Goal: Transaction & Acquisition: Purchase product/service

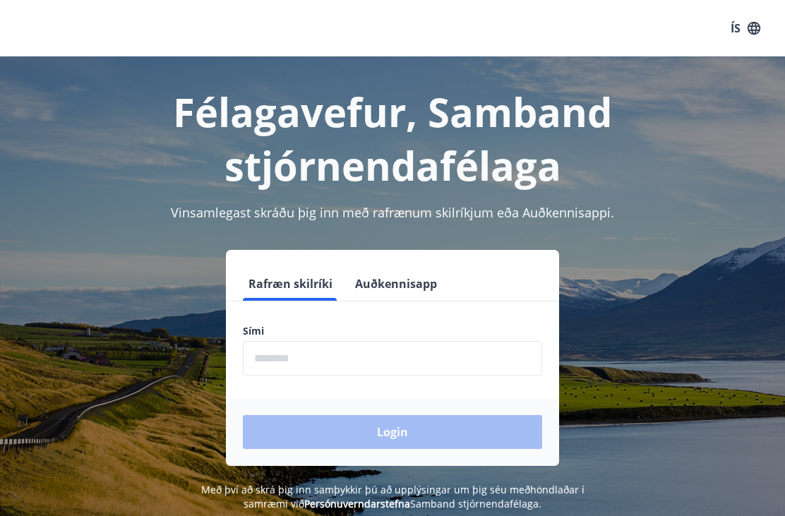
click at [377, 348] on input "phone" at bounding box center [393, 358] width 300 height 35
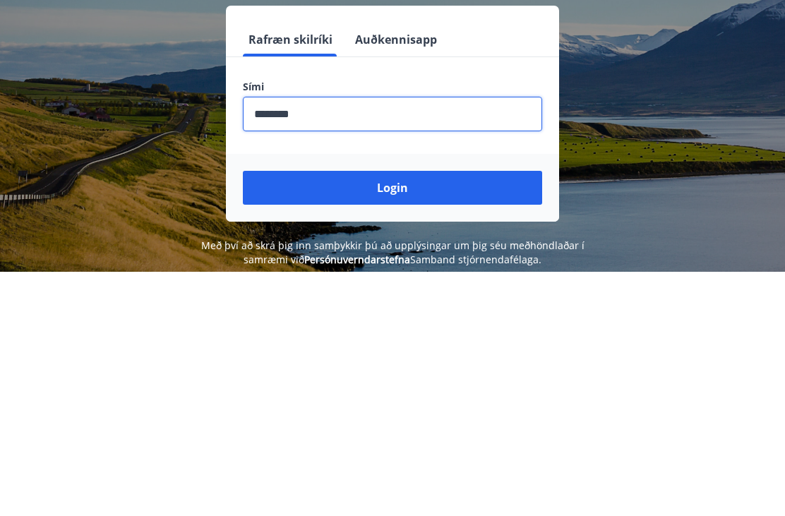
type input "********"
click at [432, 415] on button "Login" at bounding box center [393, 432] width 300 height 34
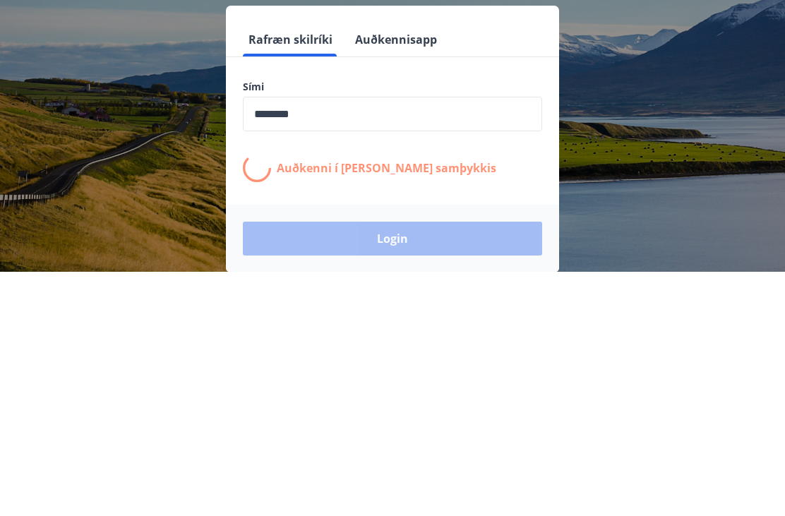
scroll to position [220, 0]
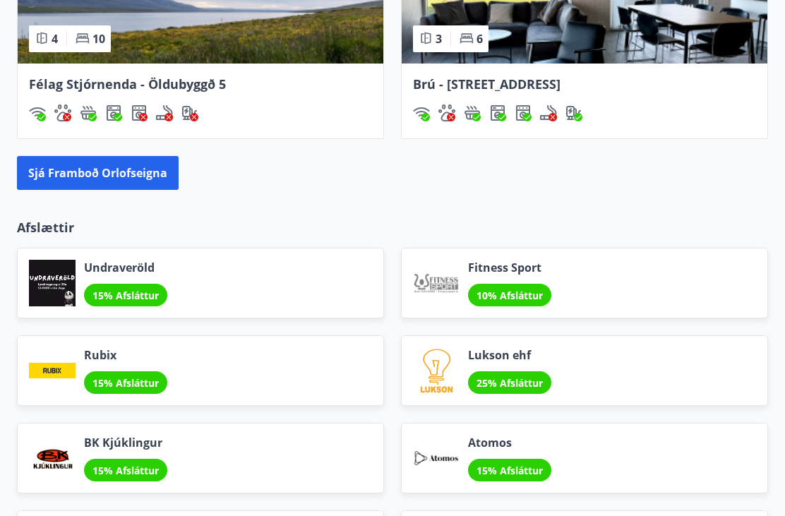
scroll to position [1620, 0]
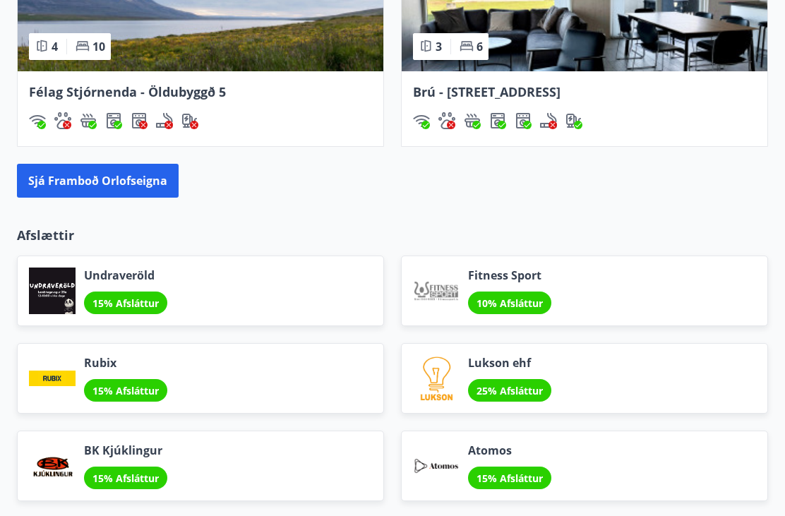
click at [143, 169] on button "Sjá framboð orlofseigna" at bounding box center [98, 182] width 162 height 34
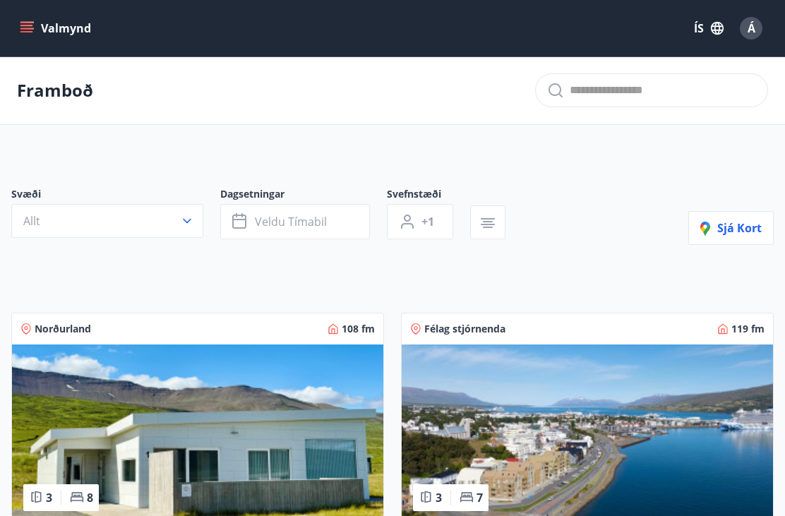
click at [38, 39] on button "Valmynd" at bounding box center [57, 28] width 80 height 25
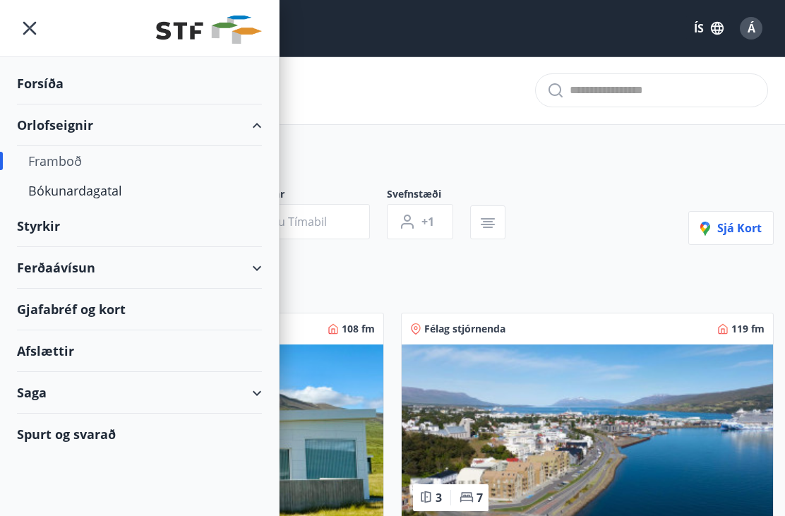
click at [153, 201] on div "Bókunardagatal" at bounding box center [139, 191] width 223 height 30
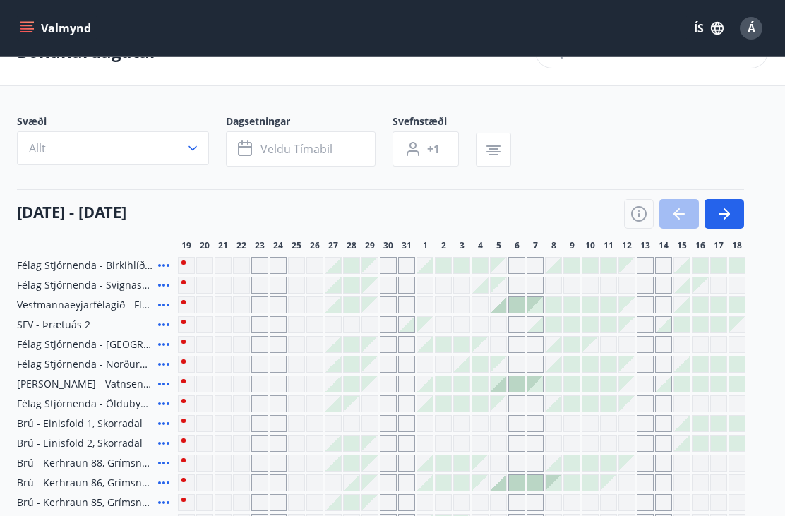
scroll to position [37, 0]
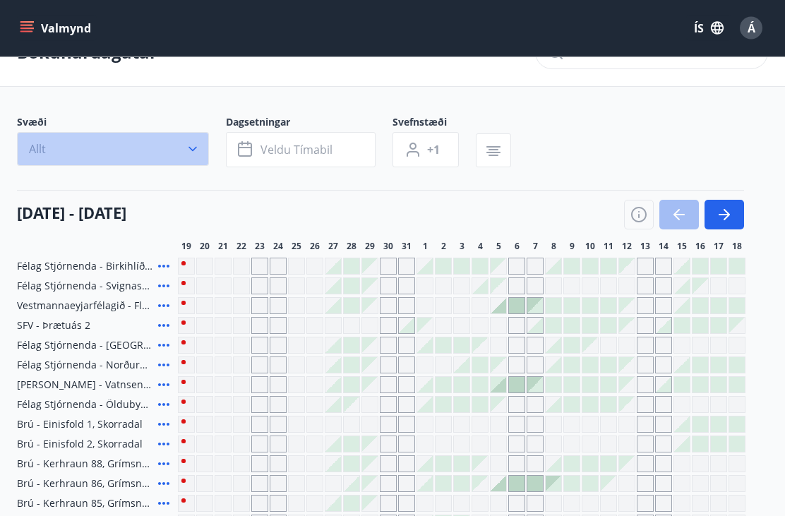
click at [205, 146] on button "Allt" at bounding box center [113, 150] width 192 height 34
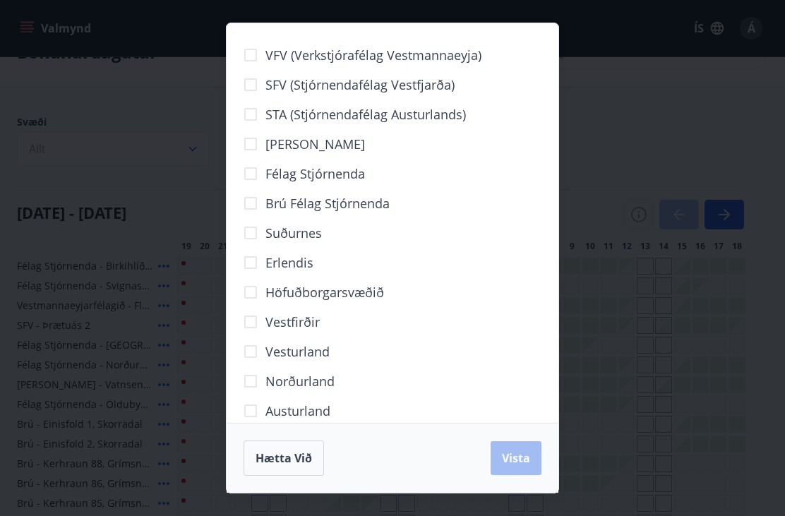
click at [275, 381] on span "Norðurland" at bounding box center [300, 381] width 69 height 18
click at [521, 459] on span "Vista" at bounding box center [516, 459] width 28 height 16
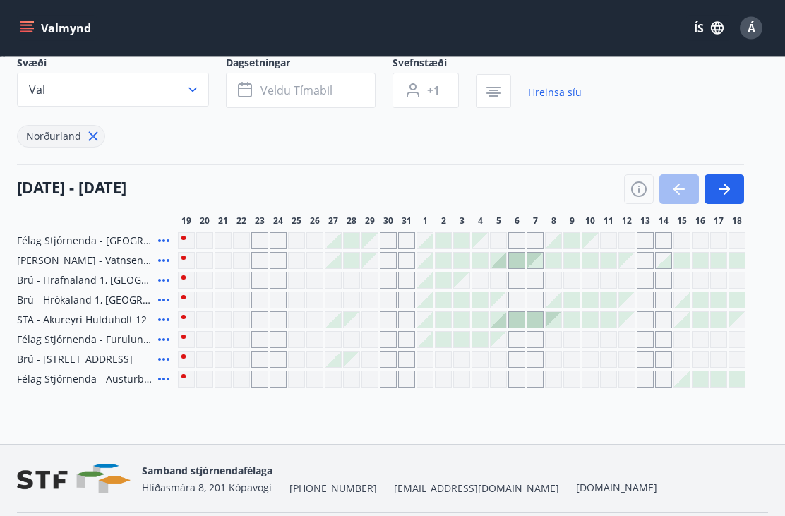
scroll to position [99, 0]
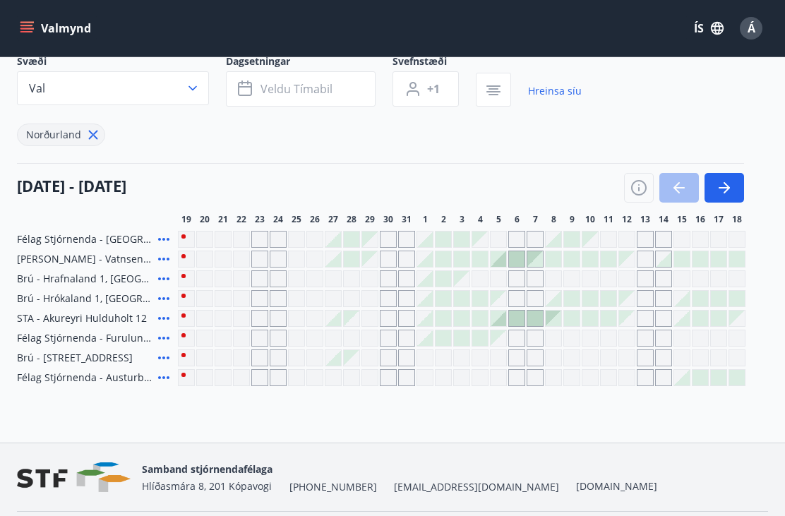
click at [265, 357] on div "Gráir dagar eru ekki bókanlegir" at bounding box center [259, 358] width 17 height 17
click at [287, 422] on div "Bókunardagatal Svæði Val Dagsetningar Veldu tímabil Svefnstæði +1 Hreinsa síu N…" at bounding box center [392, 200] width 785 height 485
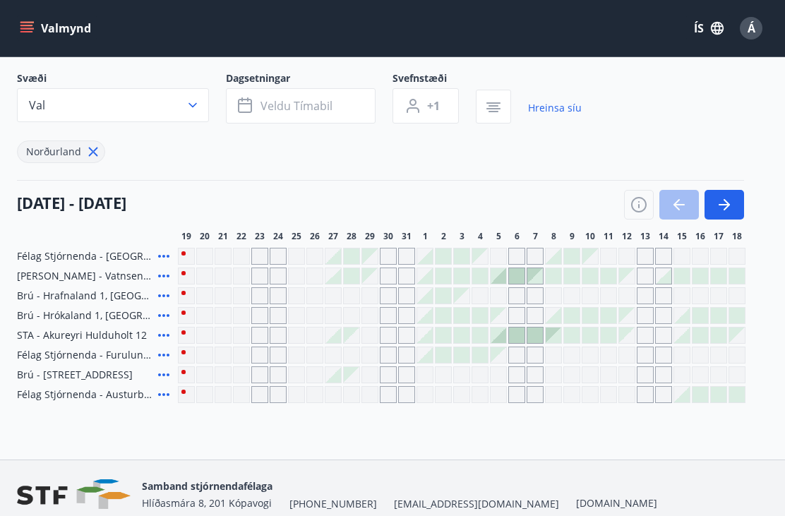
scroll to position [81, 0]
click at [97, 155] on icon at bounding box center [93, 153] width 16 height 16
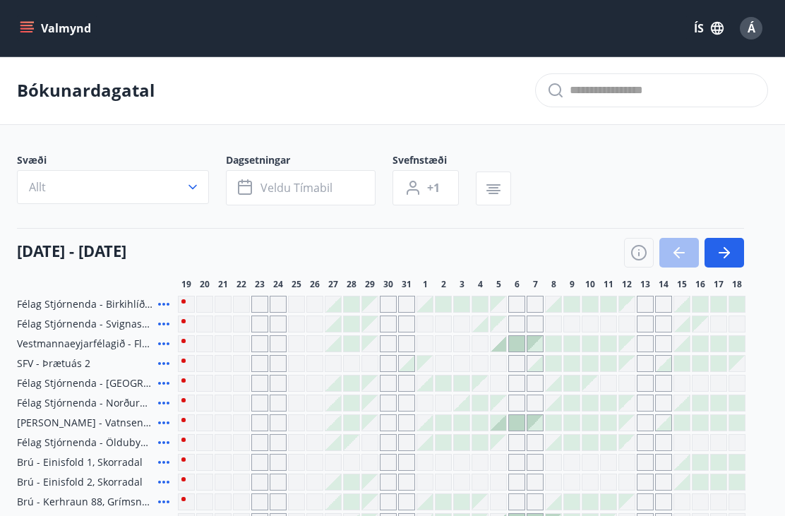
click at [36, 20] on button "Valmynd" at bounding box center [57, 28] width 80 height 25
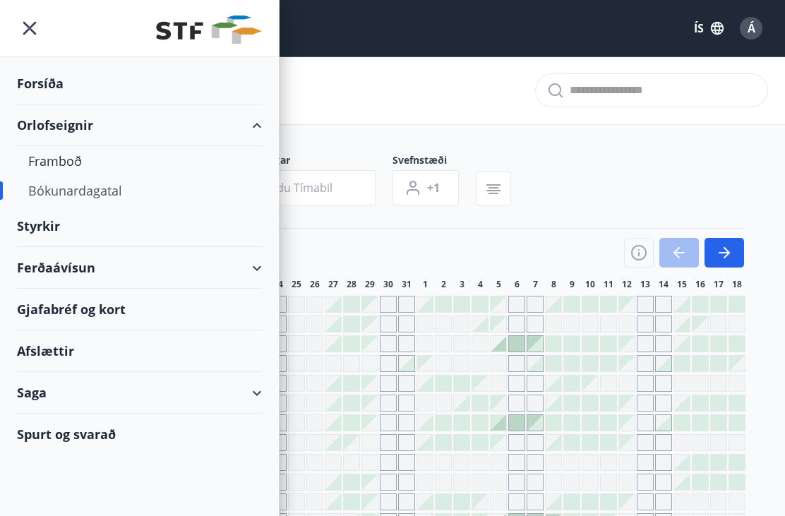
click at [267, 271] on div "Ferðaávísun" at bounding box center [139, 268] width 279 height 42
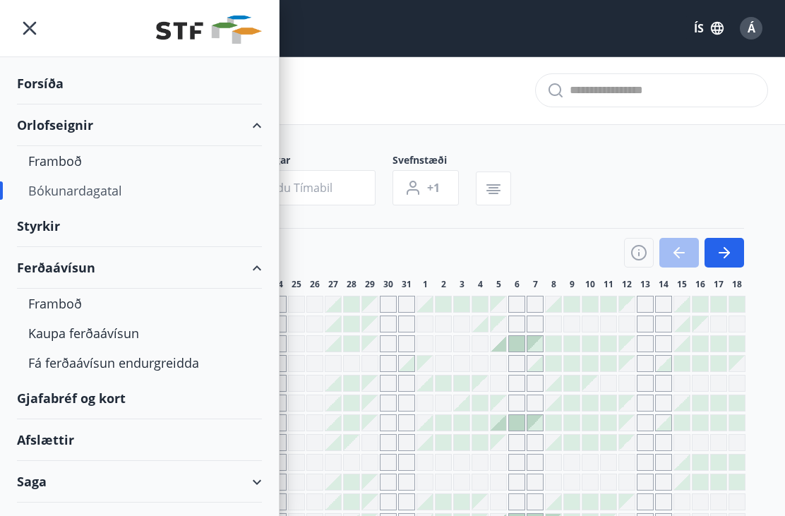
scroll to position [-1, 0]
click at [392, 31] on div "Valmynd ÍS Á" at bounding box center [393, 28] width 752 height 34
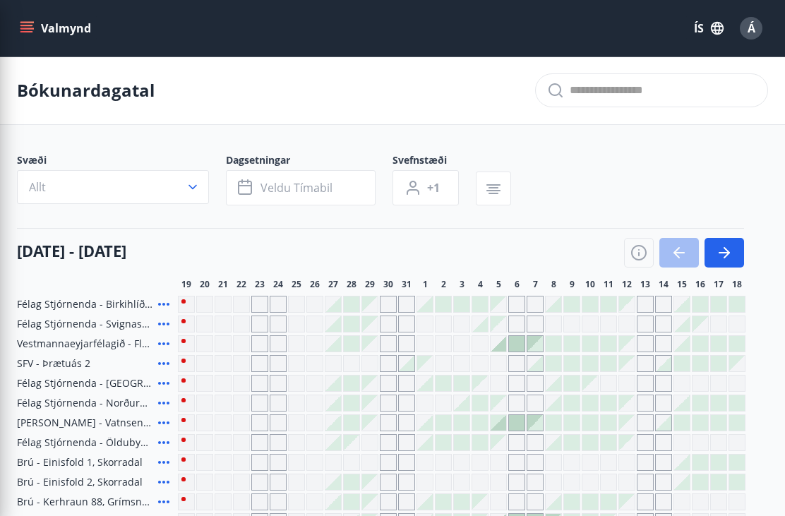
scroll to position [0, 0]
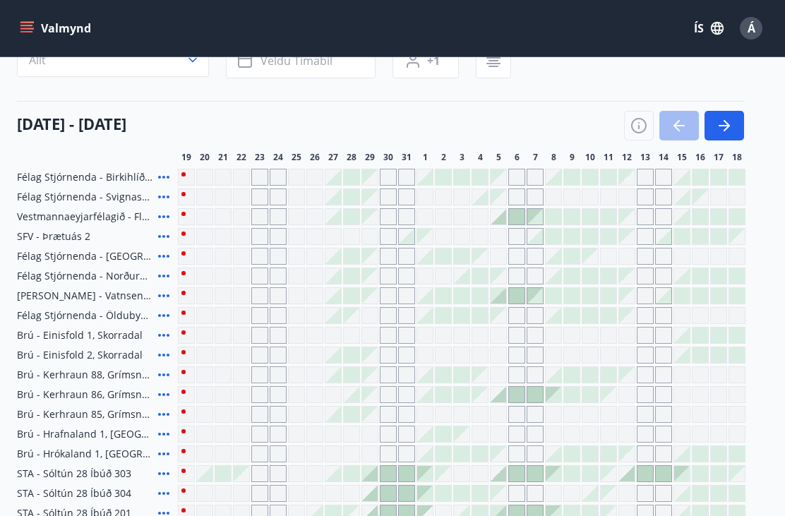
scroll to position [38, 0]
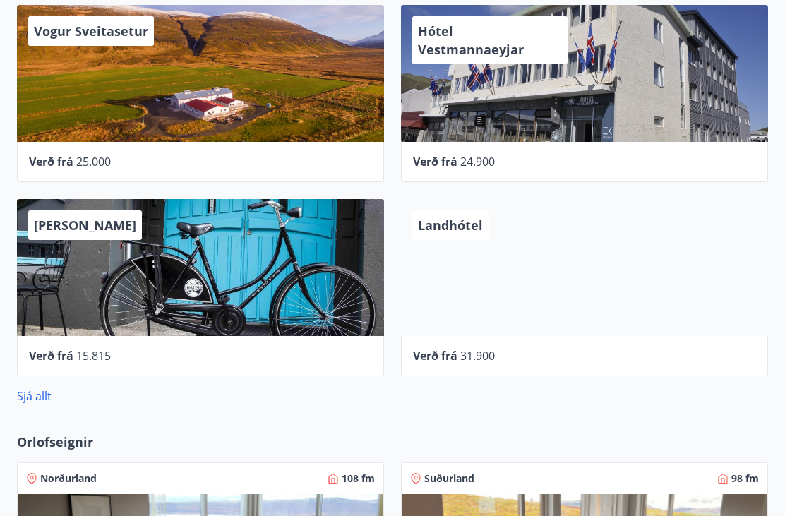
scroll to position [781, 0]
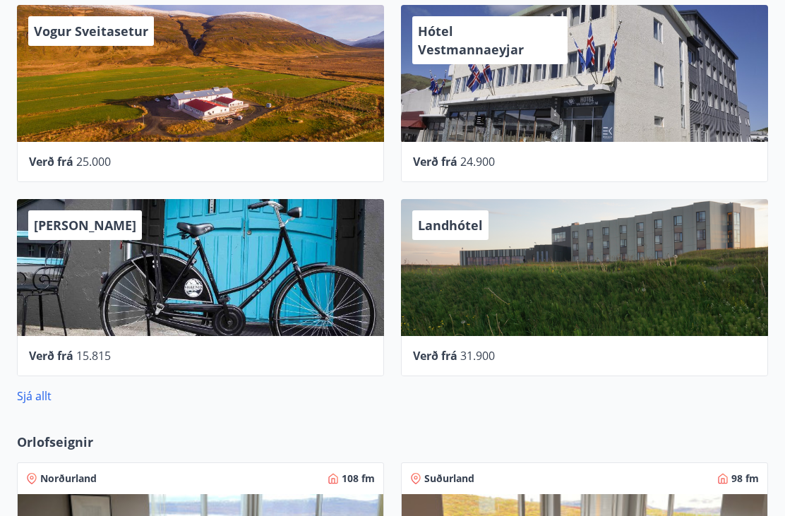
click at [51, 392] on link "Sjá allt" at bounding box center [34, 397] width 35 height 16
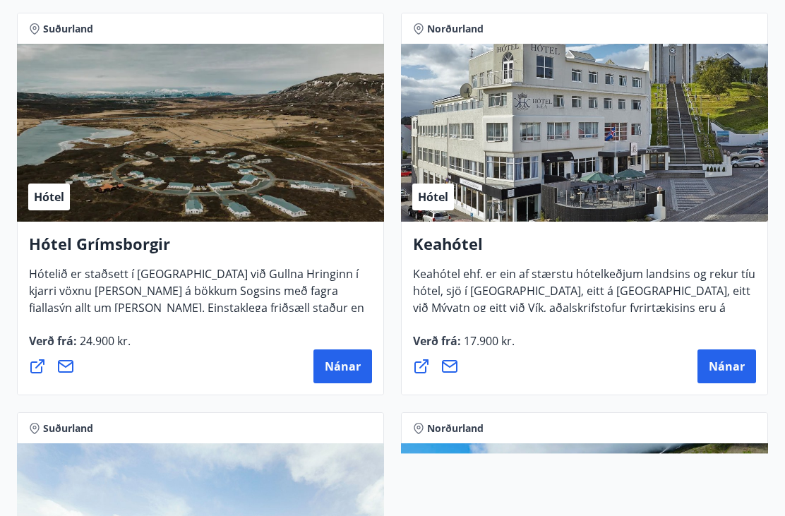
scroll to position [1049, 0]
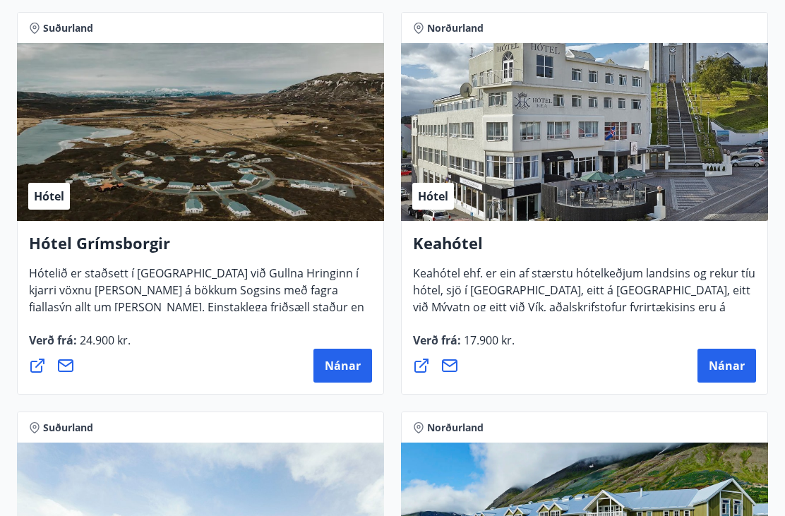
click at [733, 362] on span "Nánar" at bounding box center [727, 366] width 36 height 16
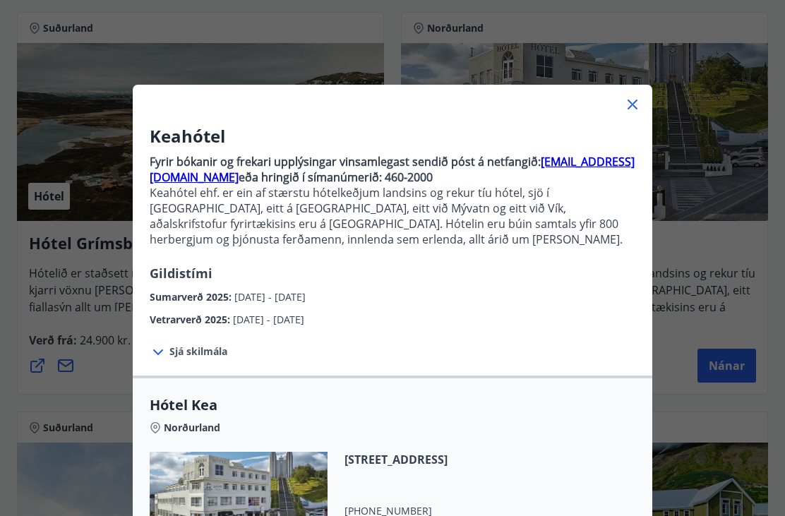
scroll to position [0, 0]
click at [639, 109] on icon at bounding box center [632, 104] width 17 height 17
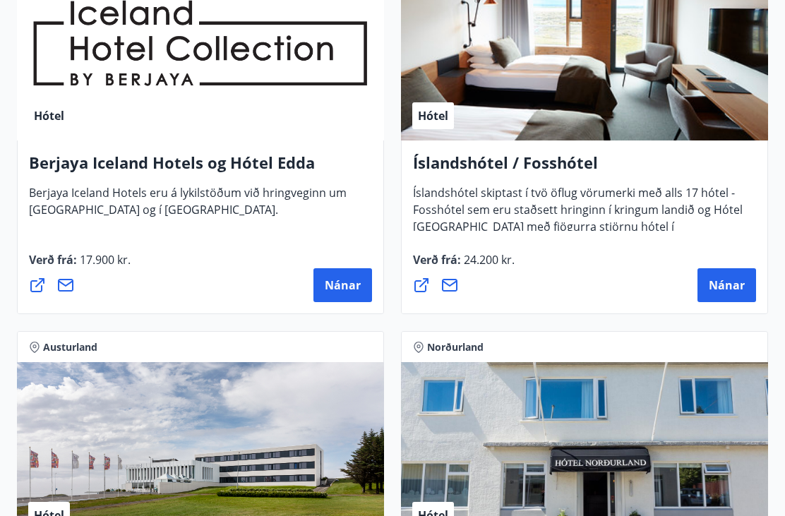
scroll to position [2729, 0]
click at [351, 286] on span "Nánar" at bounding box center [343, 286] width 36 height 16
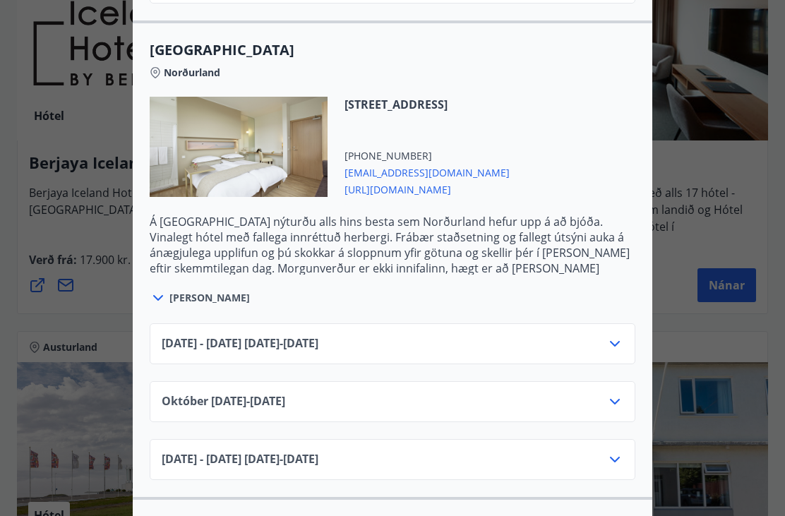
scroll to position [839, 0]
click at [621, 347] on icon at bounding box center [615, 344] width 17 height 17
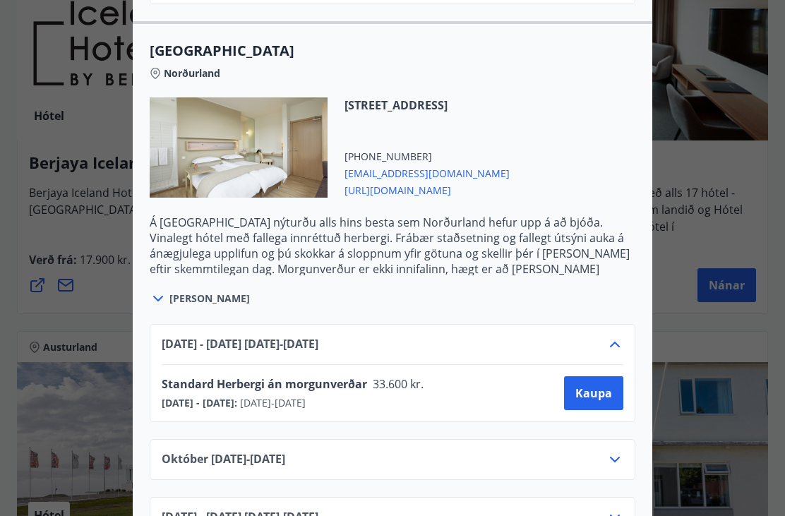
click at [596, 396] on span "Kaupa" at bounding box center [594, 394] width 37 height 16
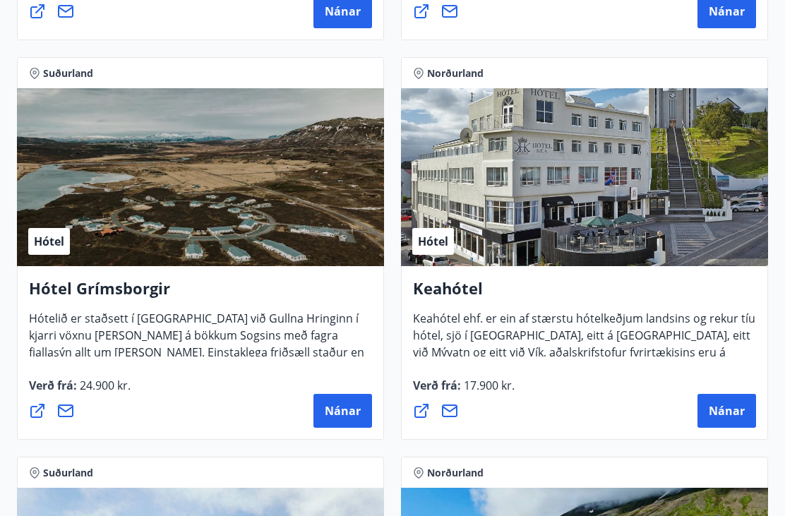
scroll to position [1019, 0]
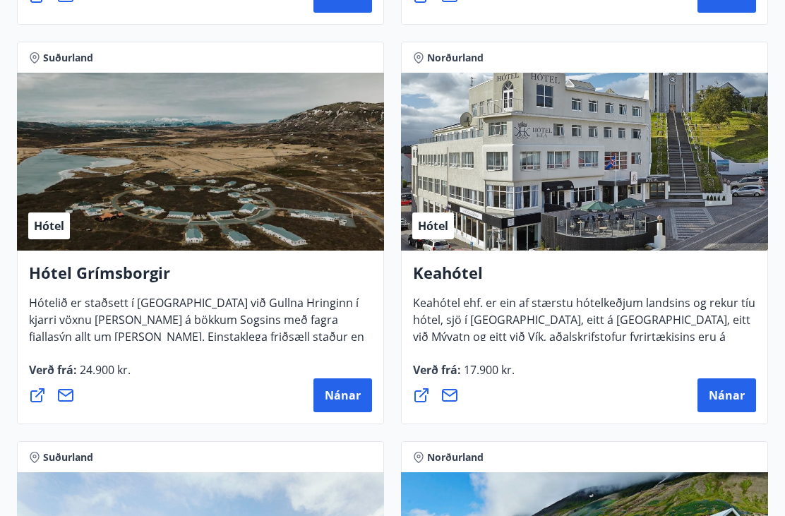
click at [718, 389] on span "Nánar" at bounding box center [727, 397] width 36 height 16
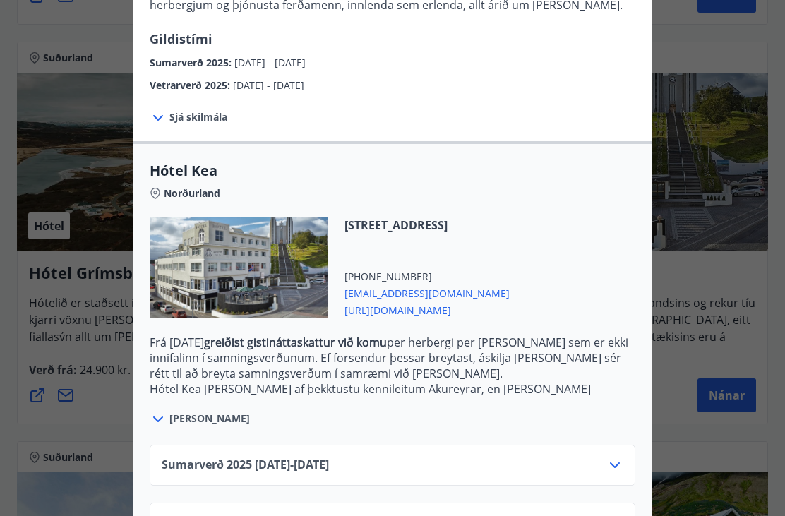
scroll to position [234, 0]
click at [616, 467] on icon at bounding box center [615, 466] width 10 height 6
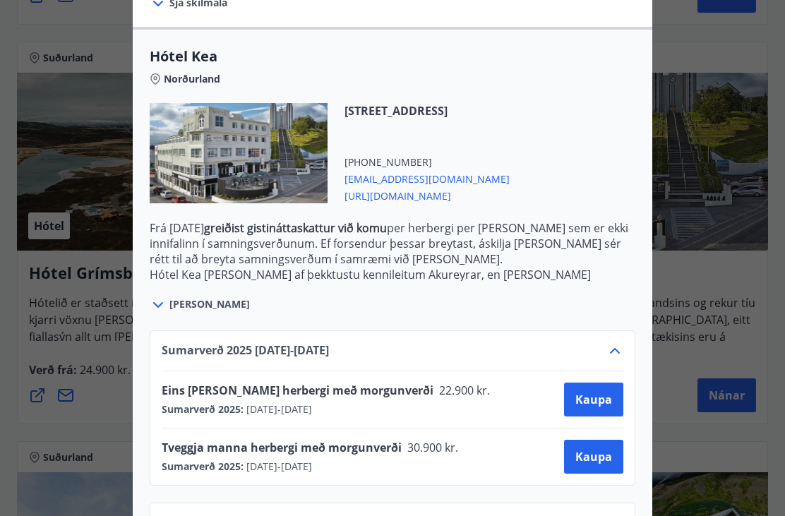
scroll to position [348, 0]
click at [593, 456] on span "Kaupa" at bounding box center [594, 458] width 37 height 16
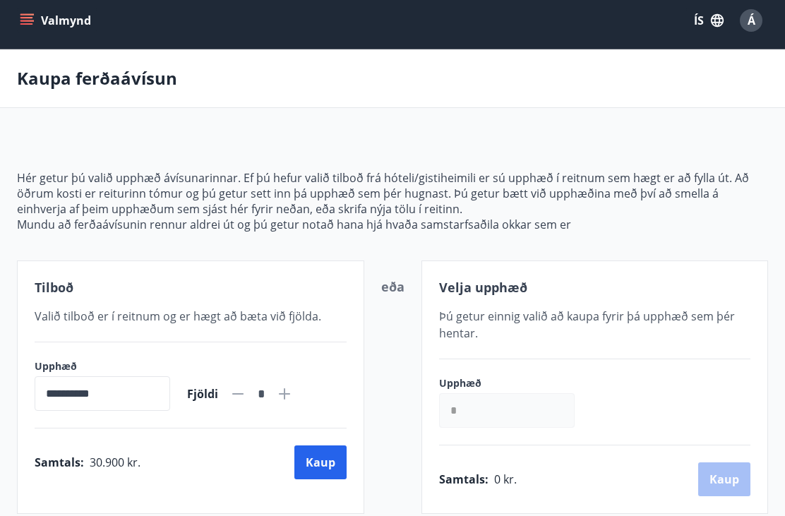
scroll to position [8, 0]
click at [328, 391] on div "**********" at bounding box center [191, 386] width 312 height 52
click at [293, 397] on icon at bounding box center [284, 394] width 17 height 17
click at [247, 395] on icon at bounding box center [238, 394] width 17 height 17
type input "*"
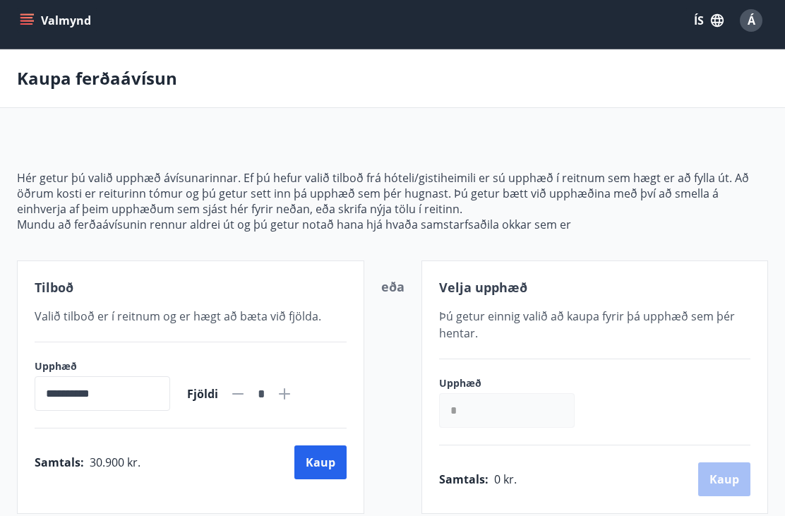
click at [332, 465] on button "Kaup" at bounding box center [321, 463] width 52 height 34
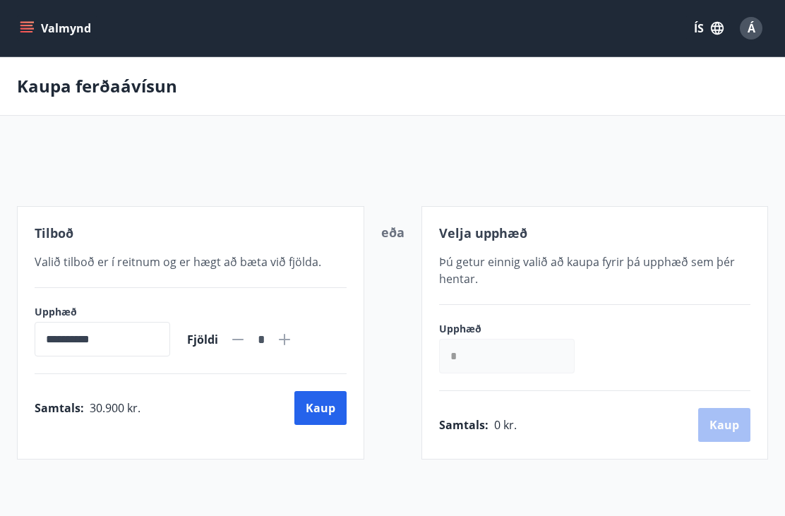
scroll to position [53, 0]
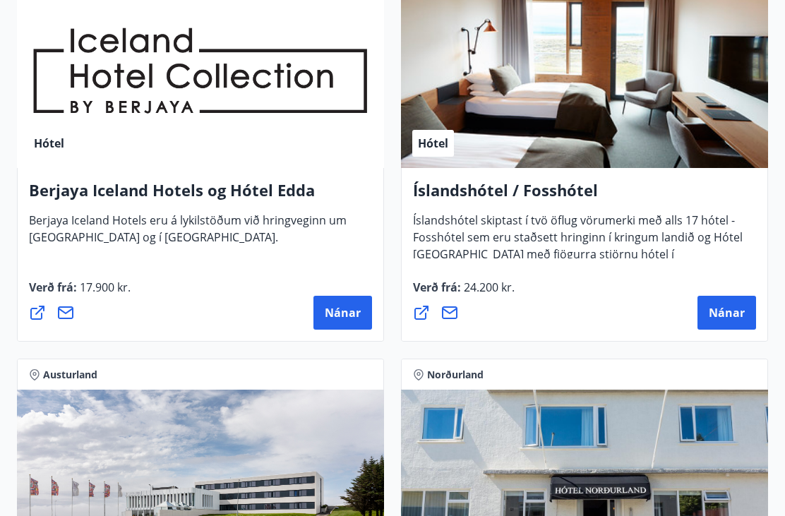
scroll to position [2703, 0]
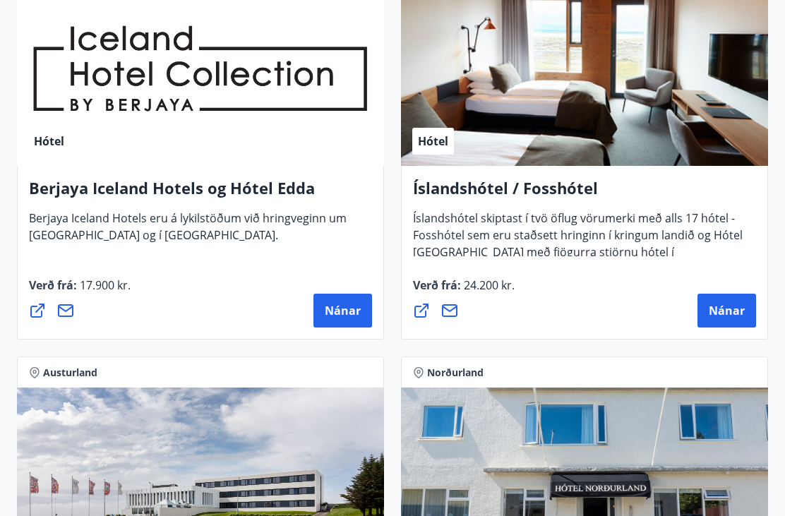
click at [730, 307] on span "Nánar" at bounding box center [727, 312] width 36 height 16
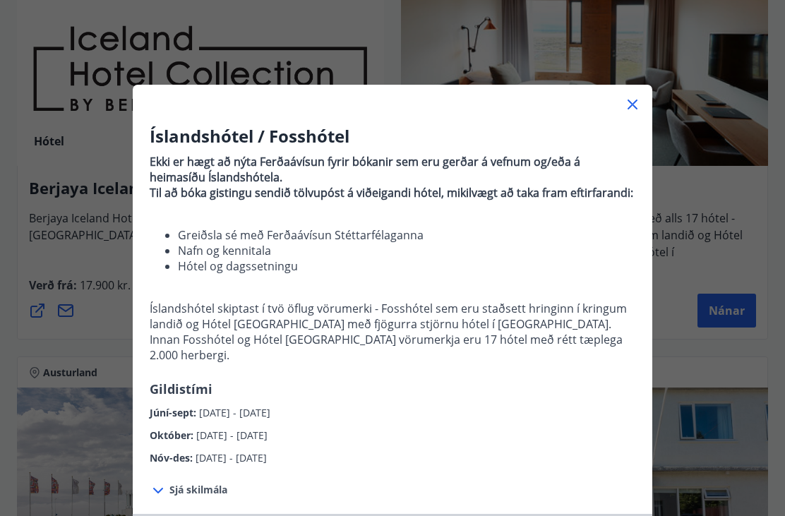
scroll to position [0, 0]
click at [639, 107] on icon at bounding box center [632, 104] width 17 height 17
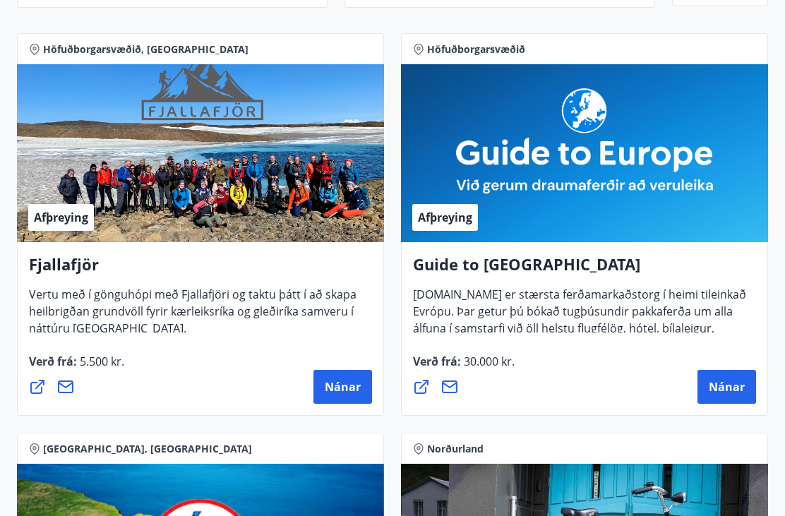
scroll to position [233, 0]
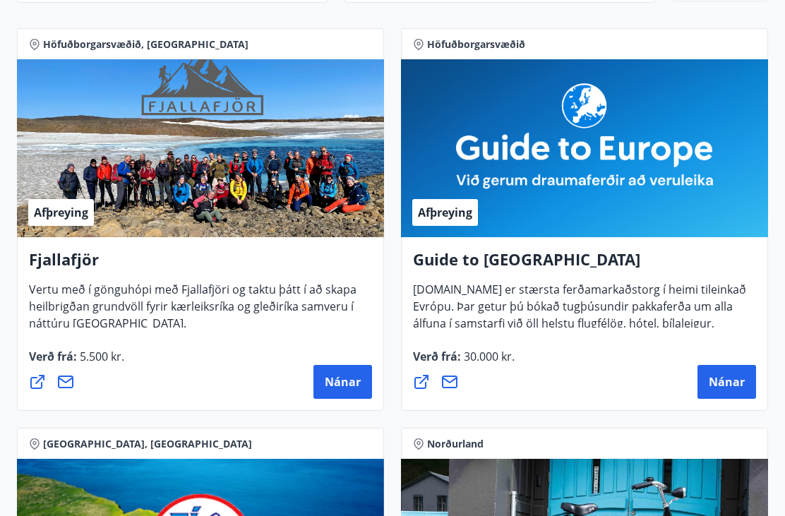
click at [737, 382] on span "Nánar" at bounding box center [727, 382] width 36 height 16
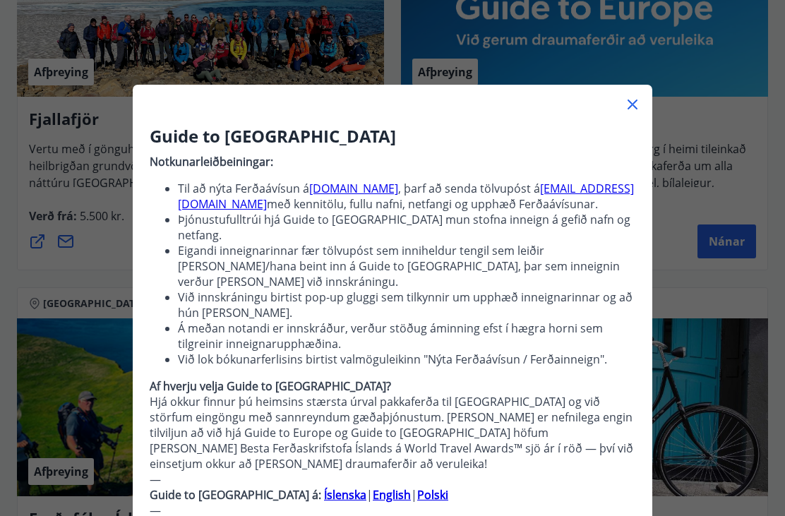
scroll to position [0, 0]
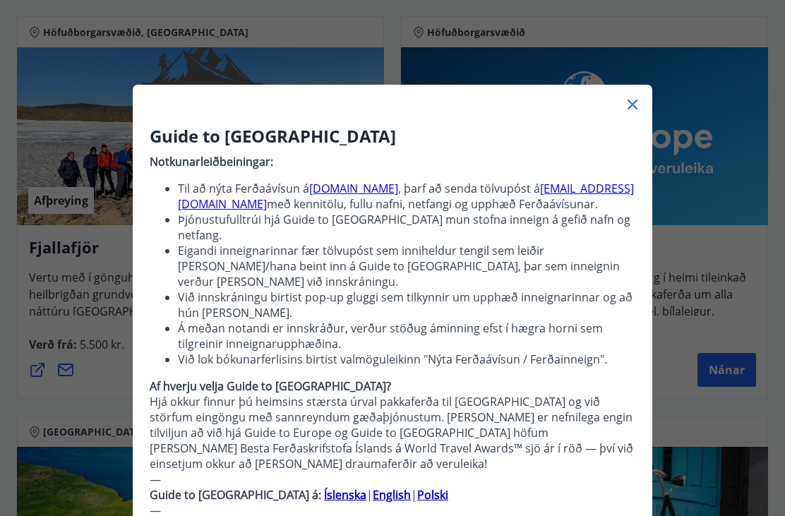
click at [636, 112] on icon at bounding box center [632, 104] width 17 height 17
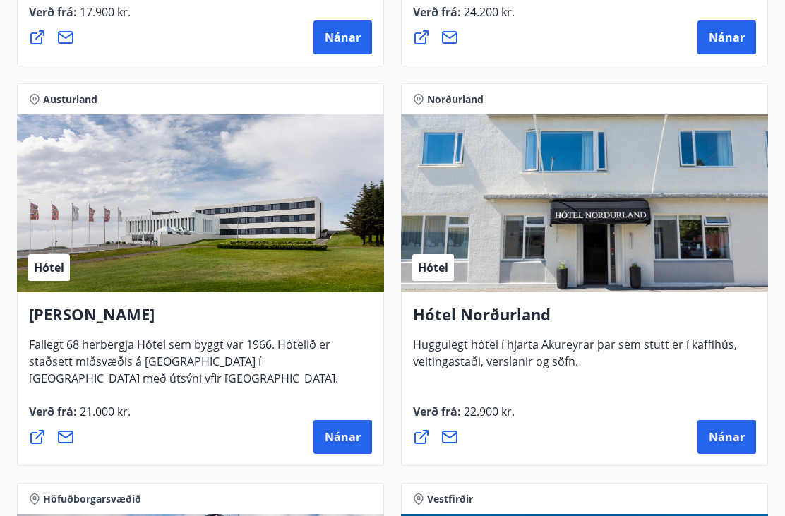
scroll to position [2987, 0]
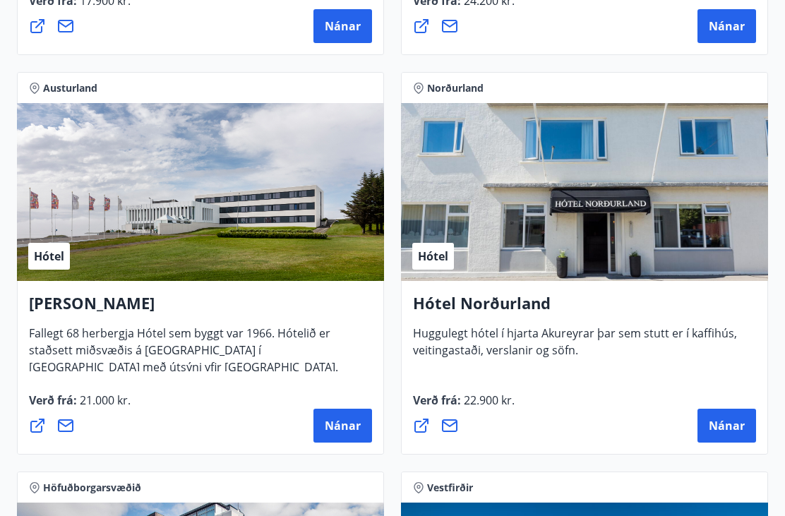
click at [730, 423] on span "Nánar" at bounding box center [727, 427] width 36 height 16
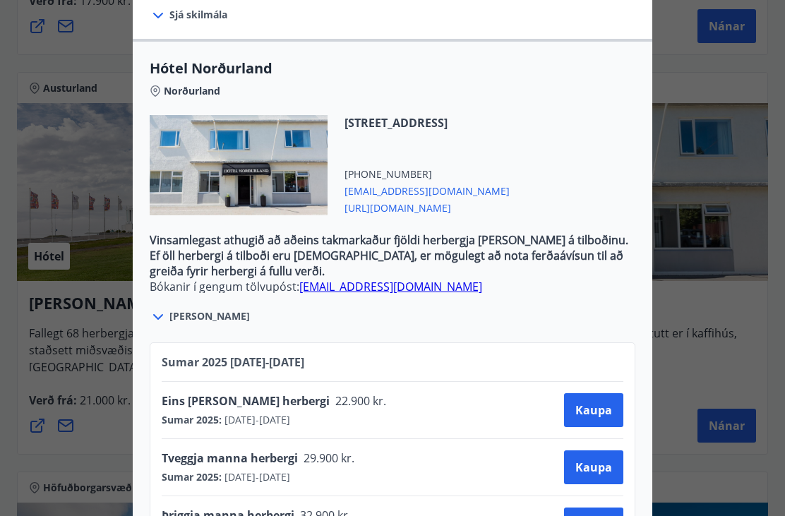
scroll to position [409, 0]
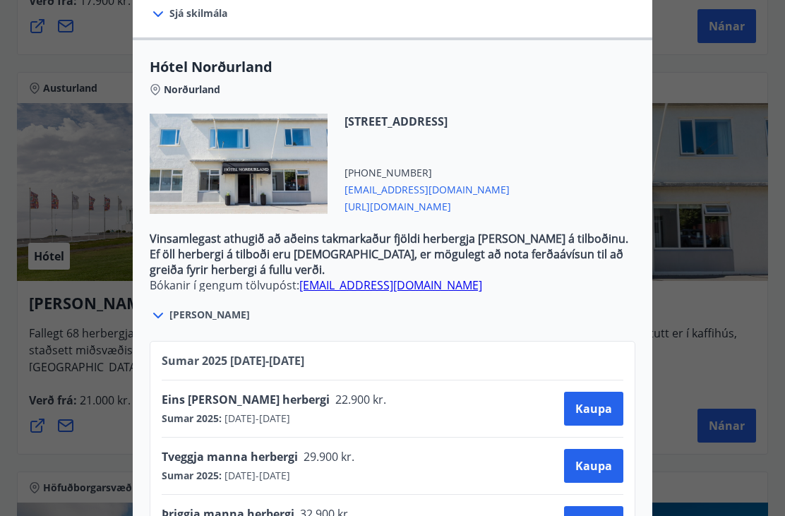
click at [600, 473] on span "Kaupa" at bounding box center [594, 466] width 37 height 16
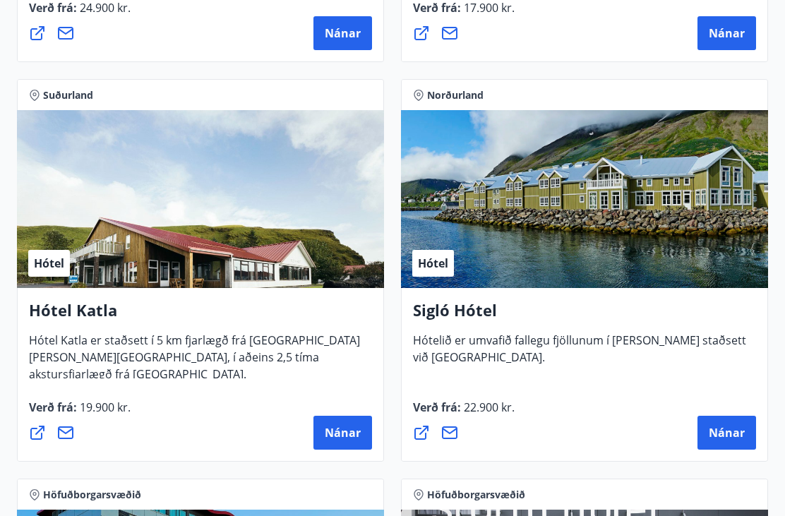
scroll to position [1382, 0]
click at [725, 434] on span "Nánar" at bounding box center [727, 433] width 36 height 16
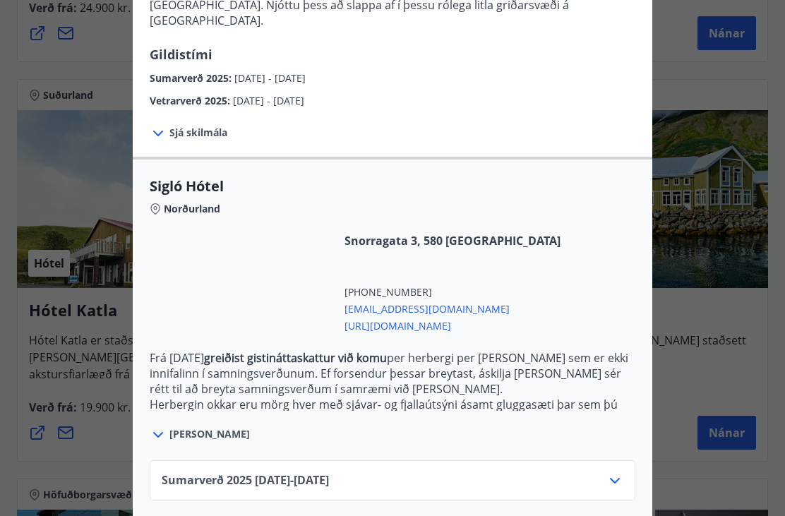
scroll to position [234, 0]
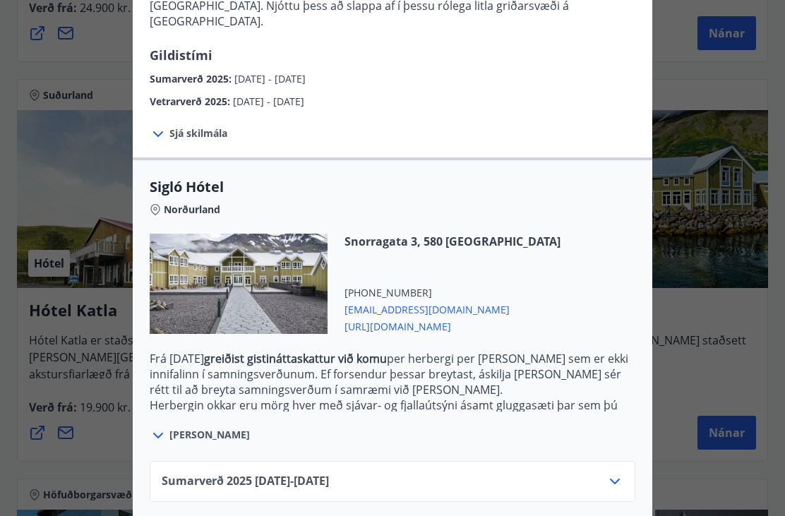
click at [183, 428] on span "[PERSON_NAME]" at bounding box center [210, 435] width 81 height 14
click at [622, 473] on icon at bounding box center [615, 481] width 17 height 17
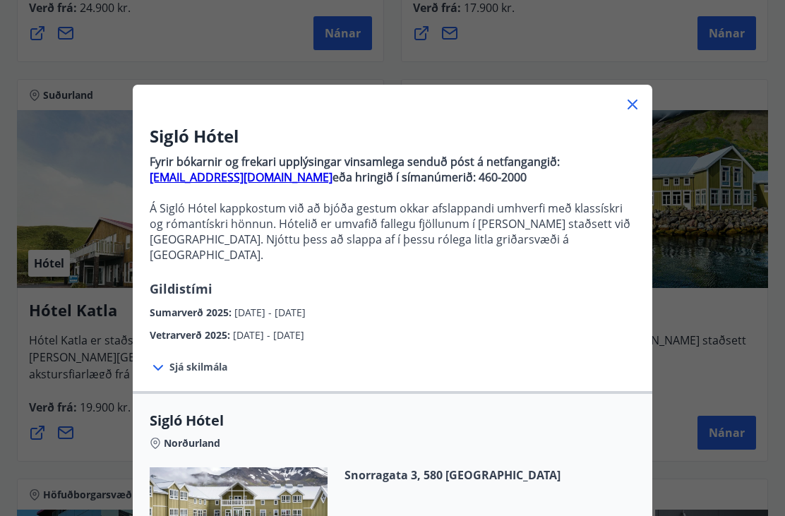
scroll to position [0, 0]
click at [638, 112] on icon at bounding box center [632, 104] width 17 height 17
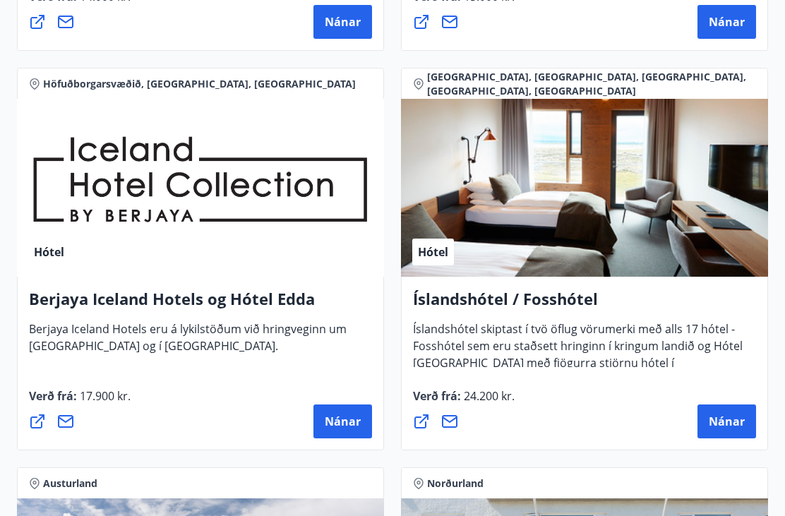
scroll to position [2595, 0]
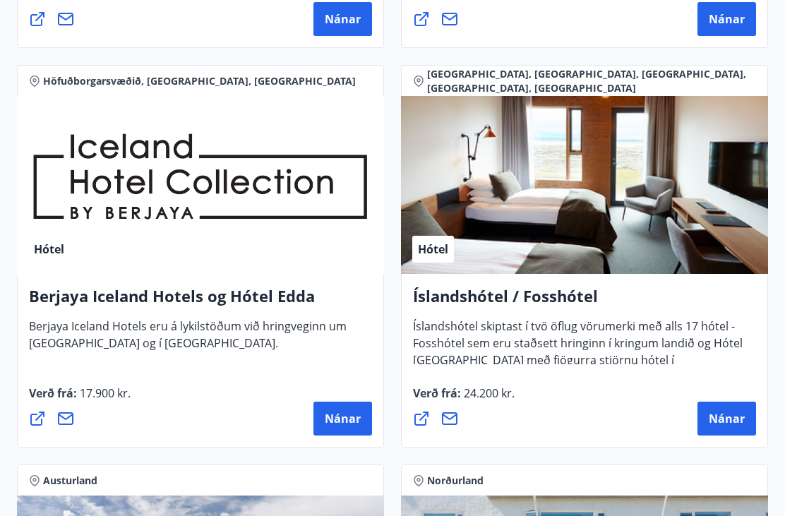
click at [353, 416] on span "Nánar" at bounding box center [343, 419] width 36 height 16
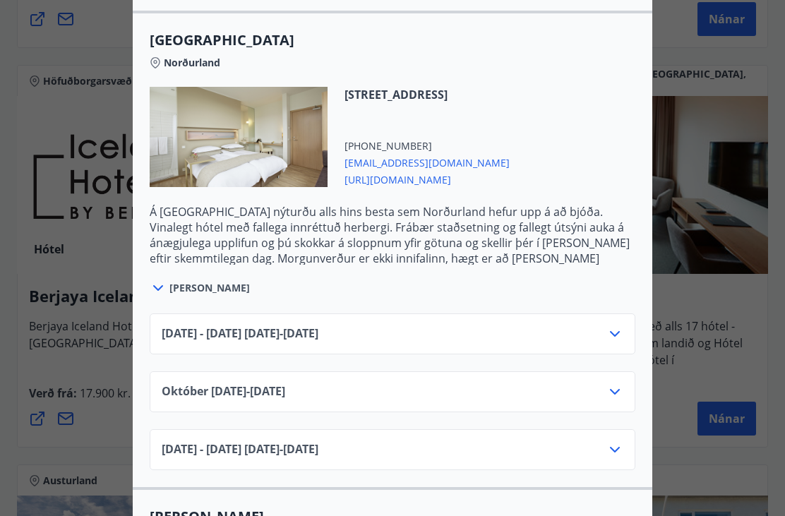
scroll to position [850, 0]
click at [621, 336] on icon at bounding box center [615, 333] width 17 height 17
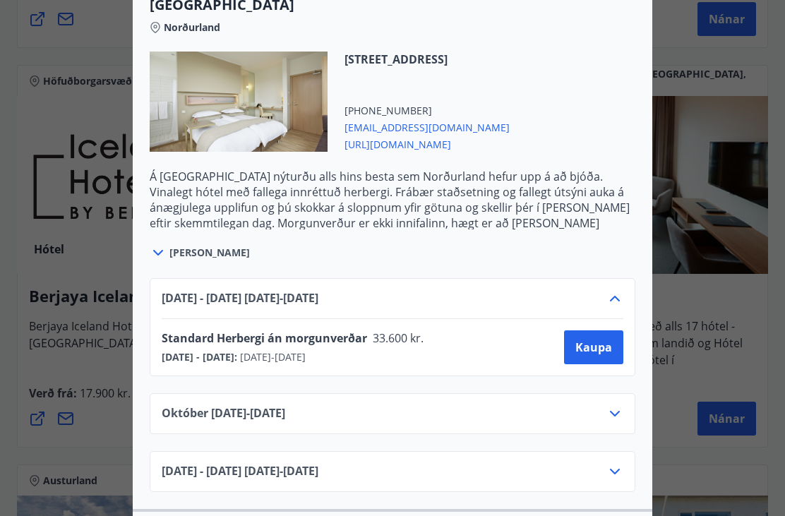
scroll to position [887, 0]
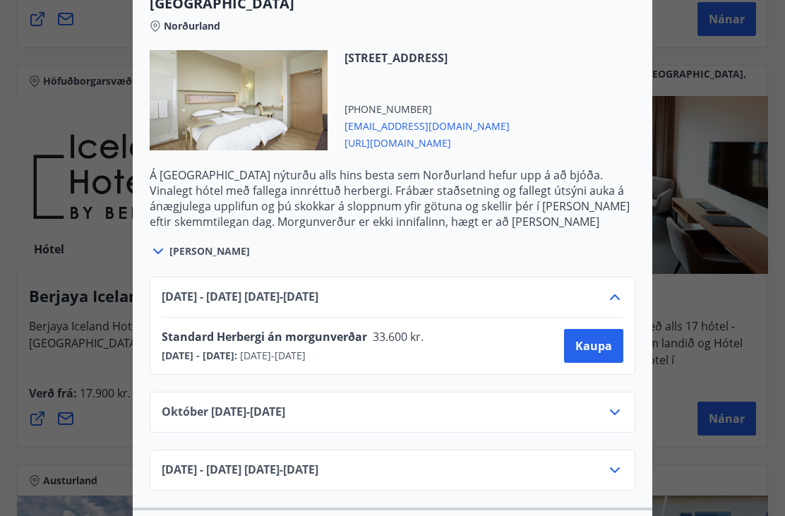
click at [489, 150] on span "[URL][DOMAIN_NAME]" at bounding box center [427, 142] width 165 height 17
